Goal: Task Accomplishment & Management: Use online tool/utility

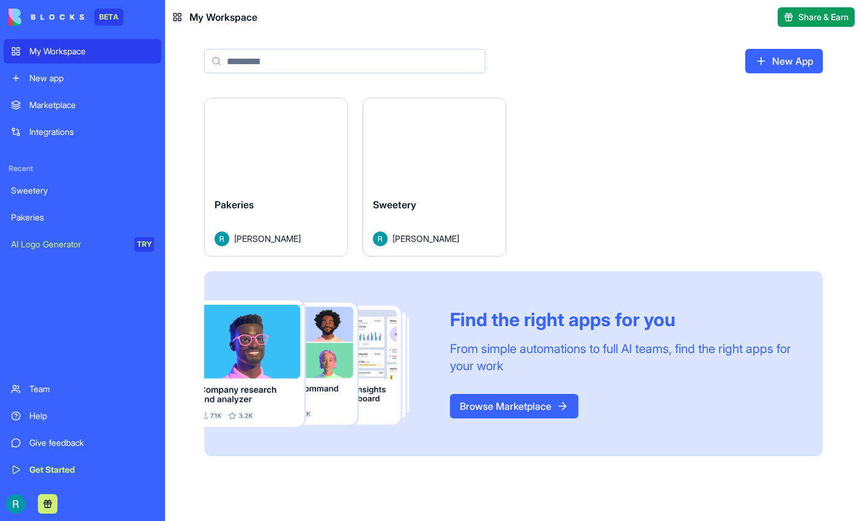
click at [480, 155] on button "Launch" at bounding box center [435, 143] width 92 height 24
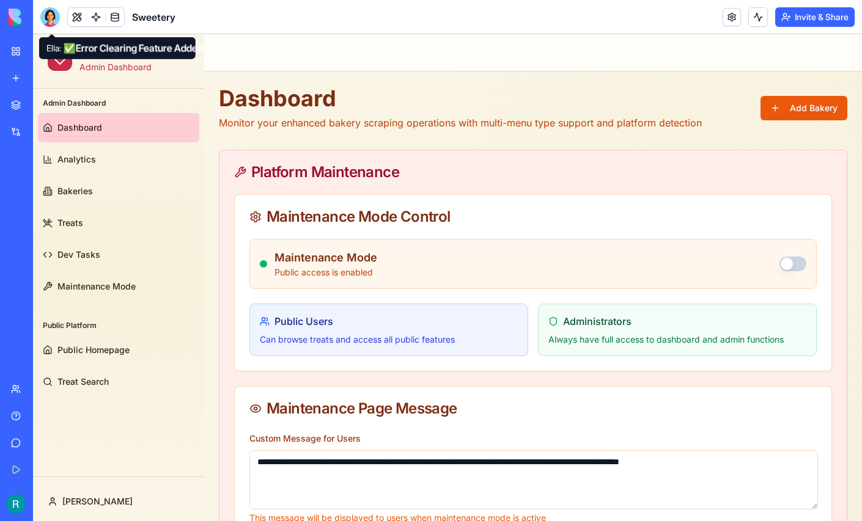
click at [47, 19] on div at bounding box center [50, 17] width 20 height 20
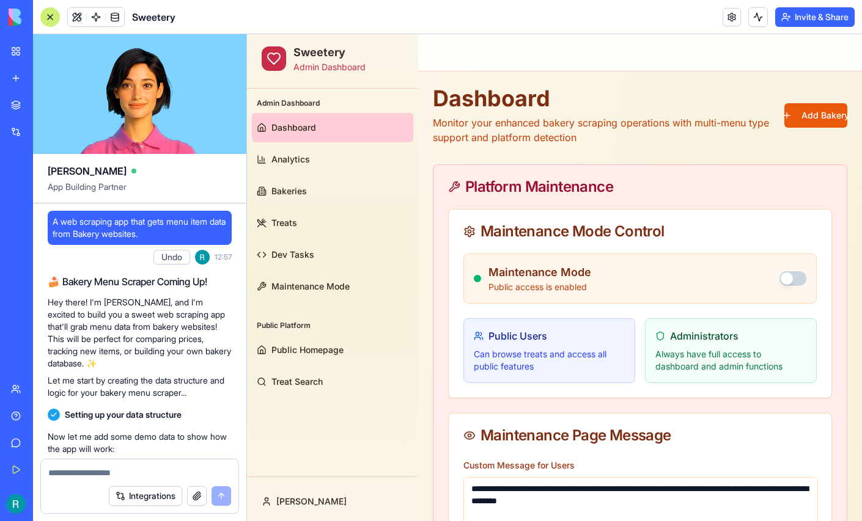
scroll to position [185558, 0]
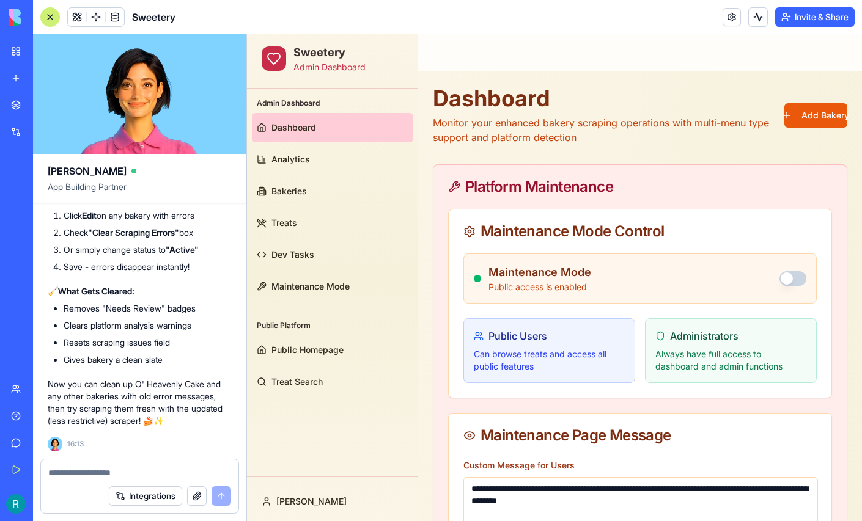
click at [71, 467] on textarea at bounding box center [139, 473] width 183 height 12
click at [89, 467] on textarea at bounding box center [139, 473] width 183 height 12
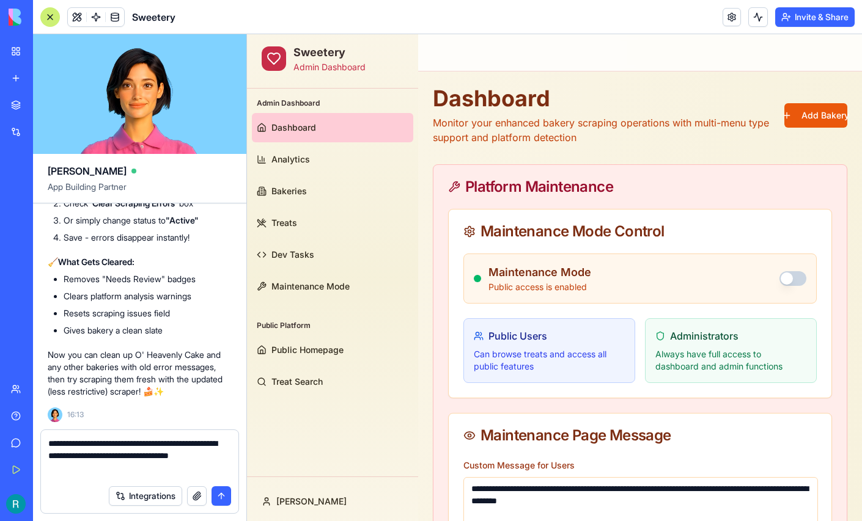
type textarea "**********"
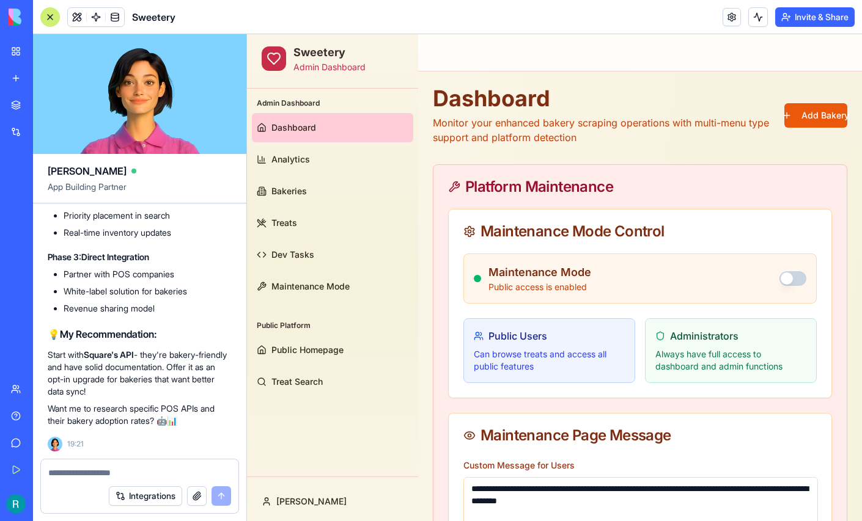
scroll to position [186730, 0]
click at [119, 468] on textarea at bounding box center [138, 473] width 180 height 12
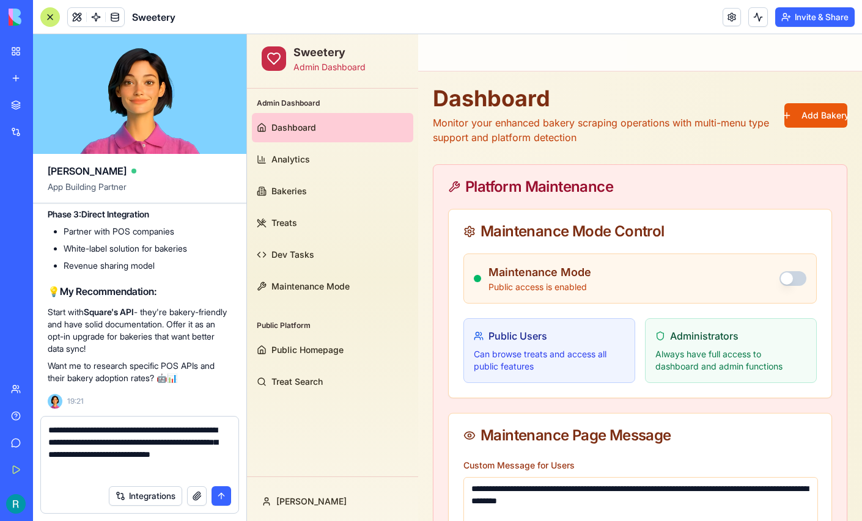
type textarea "**********"
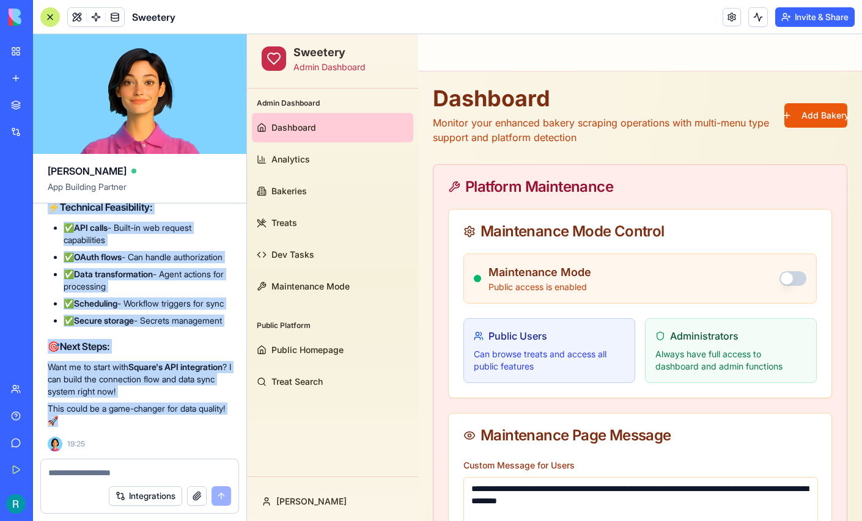
scroll to position [188110, 0]
drag, startPoint x: 49, startPoint y: 268, endPoint x: 150, endPoint y: 411, distance: 174.5
copy div "Lore ips dolo sitametc ad elitsedd eiu tempo in UTL et dolore MAG aliquae ad mi…"
click at [213, 268] on li "✅ Data transformation - Agent actions for processing" at bounding box center [148, 280] width 168 height 24
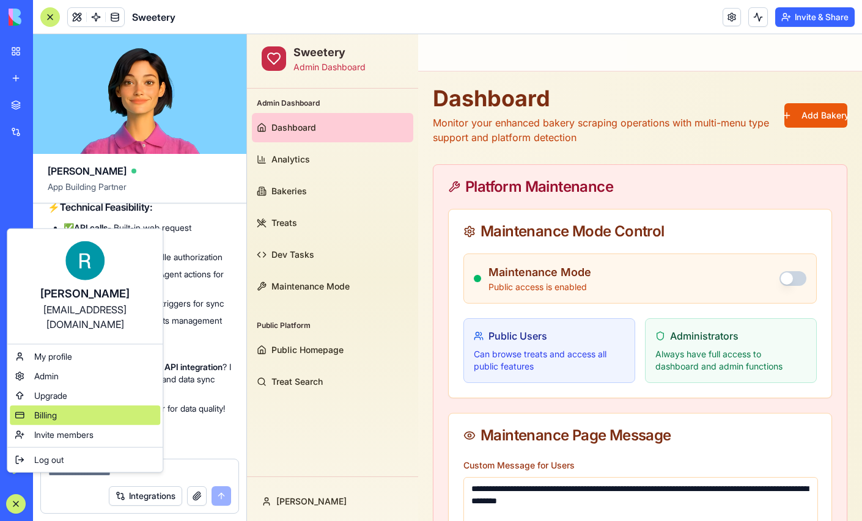
click at [82, 419] on div "Billing" at bounding box center [85, 416] width 150 height 20
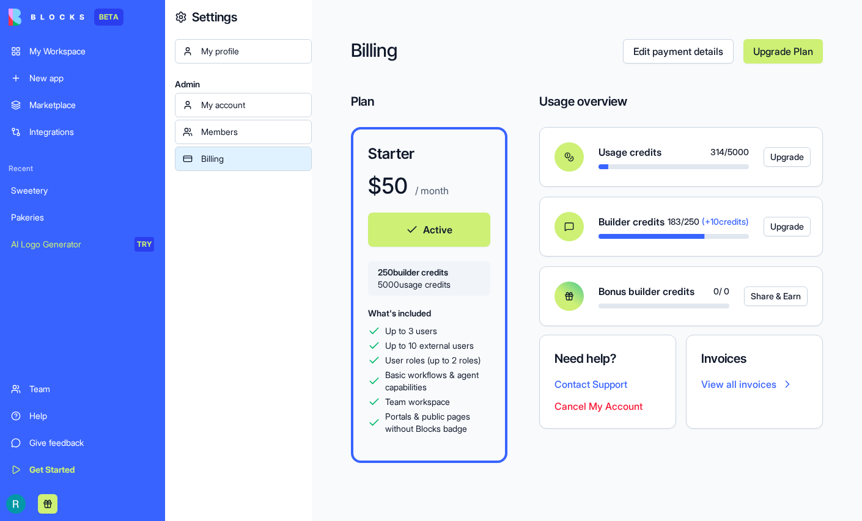
click at [57, 197] on div "Sweetery" at bounding box center [82, 191] width 143 height 12
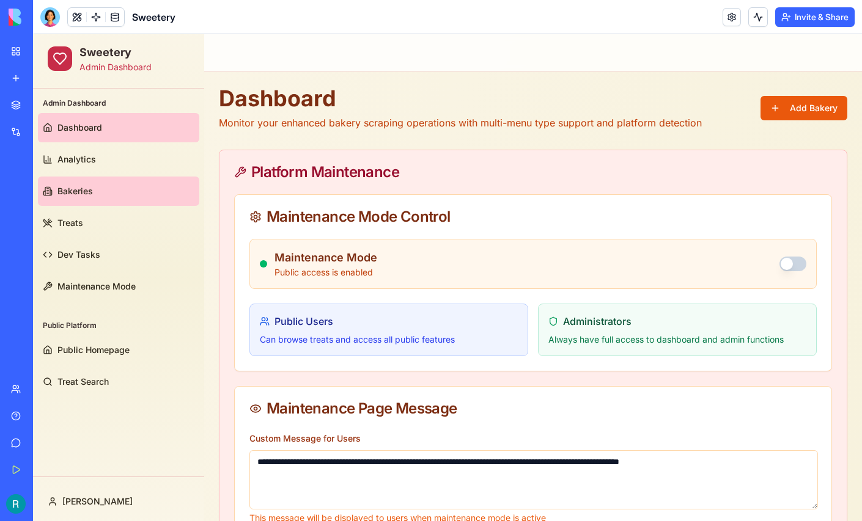
click at [104, 204] on link "Bakeries" at bounding box center [118, 191] width 161 height 29
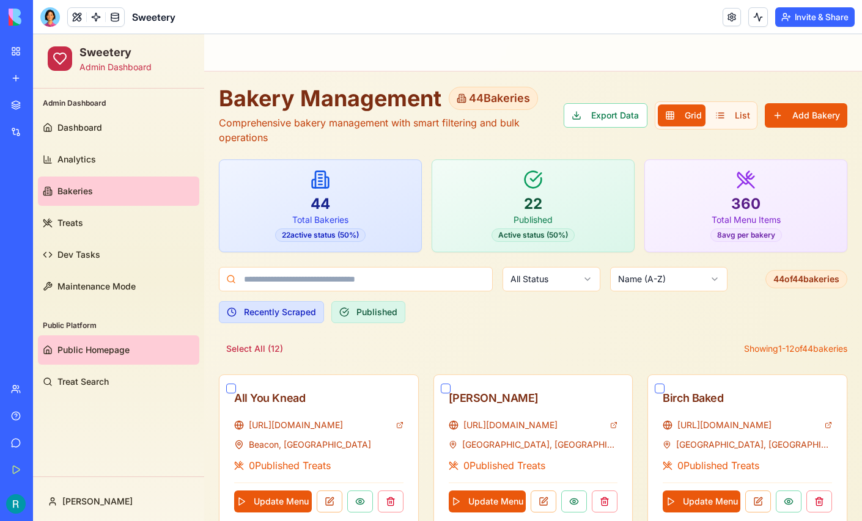
click at [100, 344] on span "Public Homepage" at bounding box center [93, 350] width 72 height 12
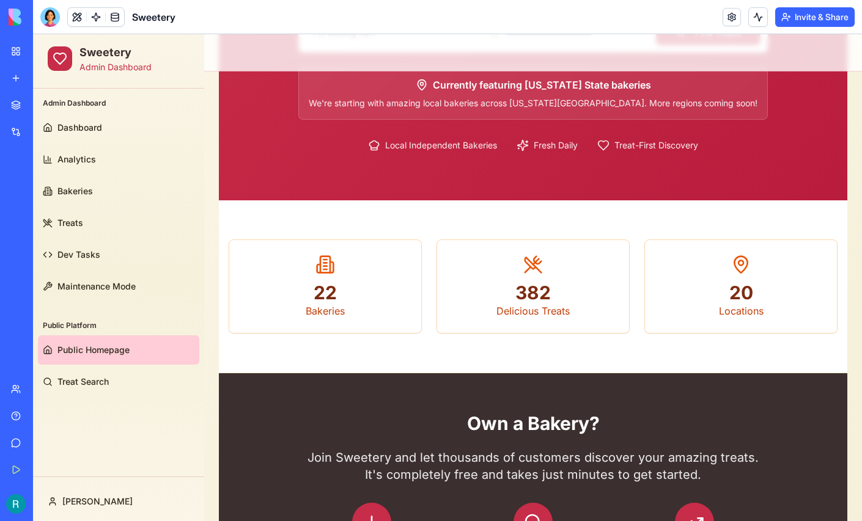
scroll to position [222, 0]
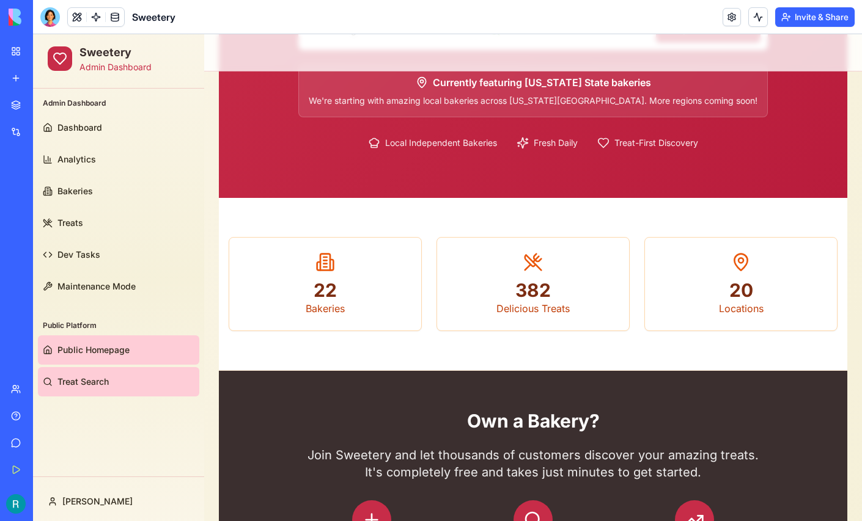
click at [98, 372] on link "Treat Search" at bounding box center [118, 381] width 161 height 29
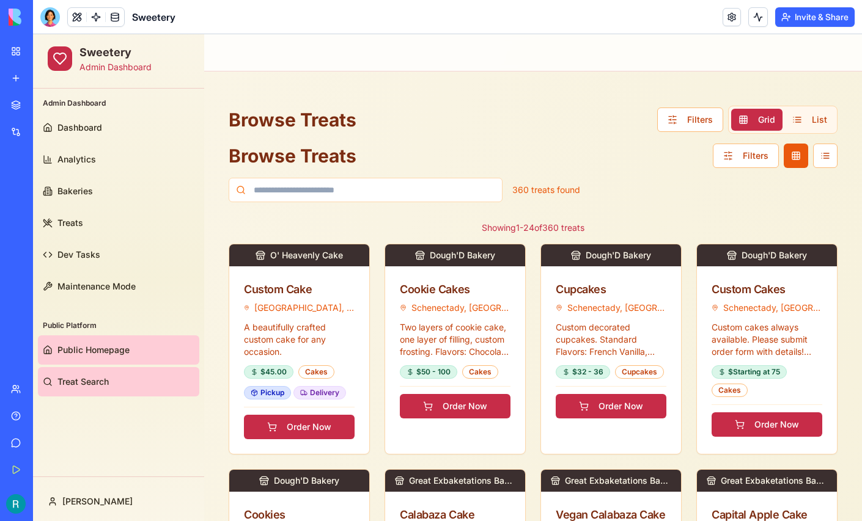
click at [88, 359] on link "Public Homepage" at bounding box center [118, 350] width 161 height 29
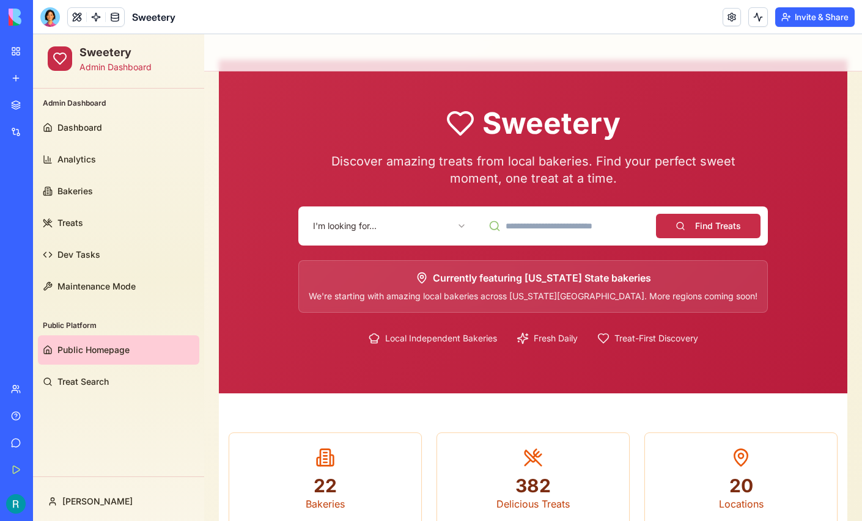
scroll to position [28, 0]
